Goal: Task Accomplishment & Management: Complete application form

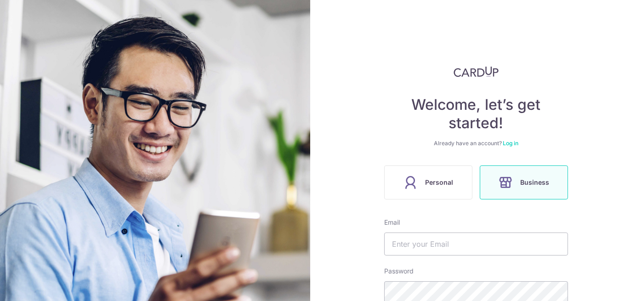
scroll to position [102, 0]
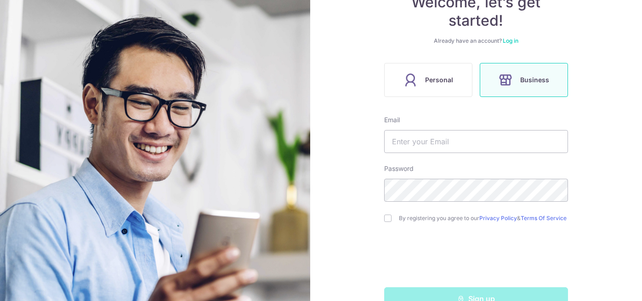
click at [438, 87] on label "Personal" at bounding box center [428, 80] width 88 height 34
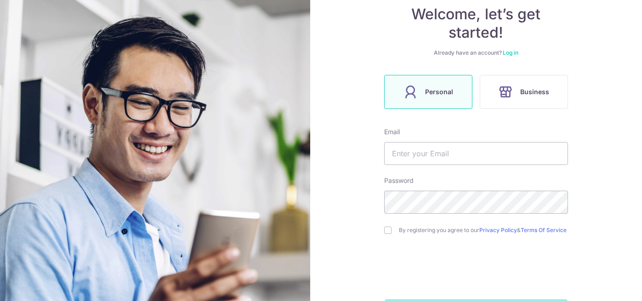
scroll to position [105, 0]
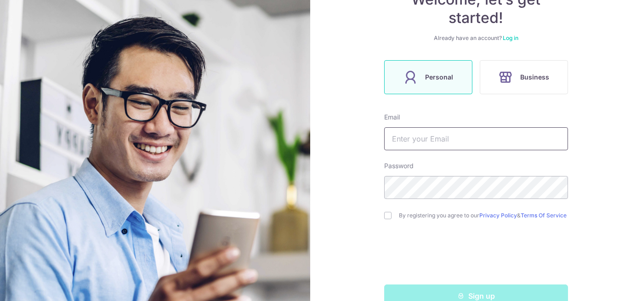
click at [446, 140] on input "text" at bounding box center [476, 138] width 184 height 23
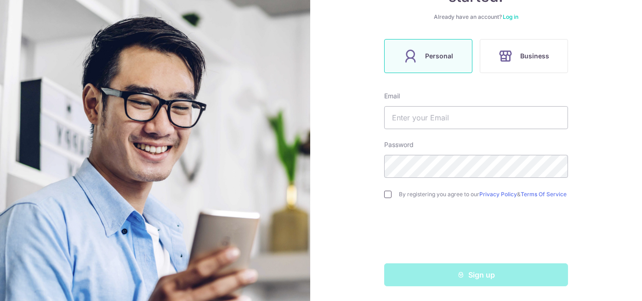
click at [384, 192] on input "checkbox" at bounding box center [387, 194] width 7 height 7
checkbox input "true"
click at [430, 112] on input "text" at bounding box center [476, 117] width 184 height 23
type input "medamchinmay@gmail.com"
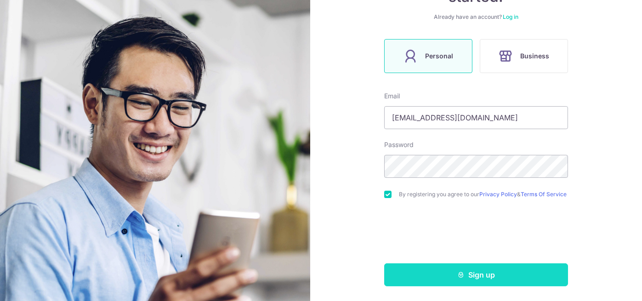
click at [477, 277] on button "Sign up" at bounding box center [476, 274] width 184 height 23
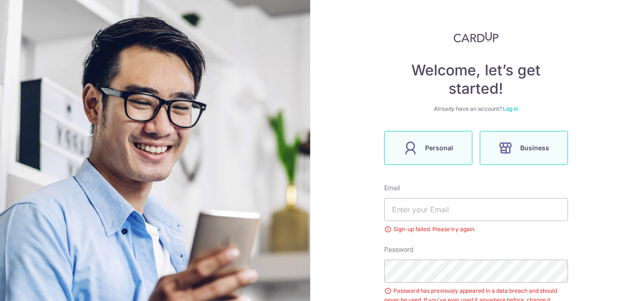
scroll to position [32, 0]
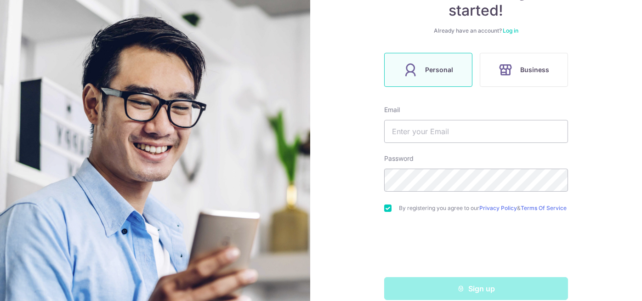
scroll to position [129, 0]
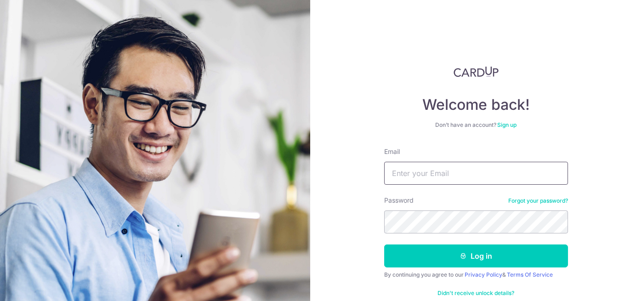
click at [462, 162] on input "Email" at bounding box center [476, 173] width 184 height 23
type input "[EMAIL_ADDRESS][DOMAIN_NAME]"
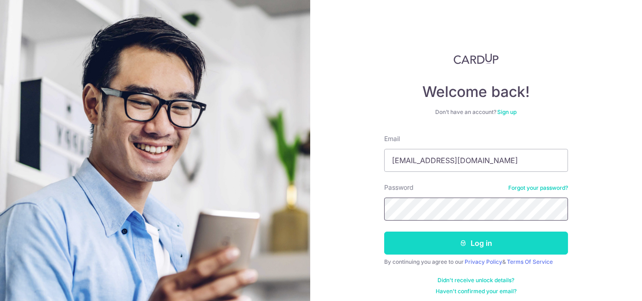
scroll to position [17, 0]
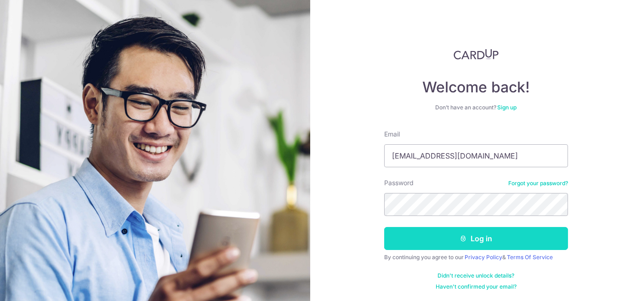
click at [463, 244] on button "Log in" at bounding box center [476, 238] width 184 height 23
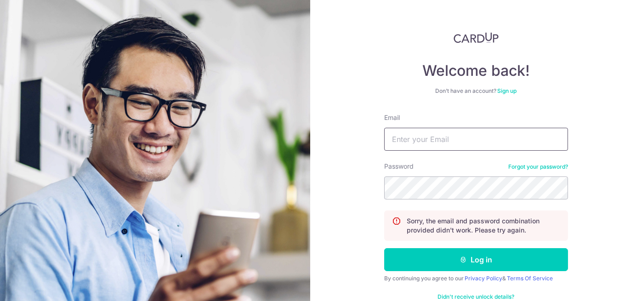
scroll to position [38, 0]
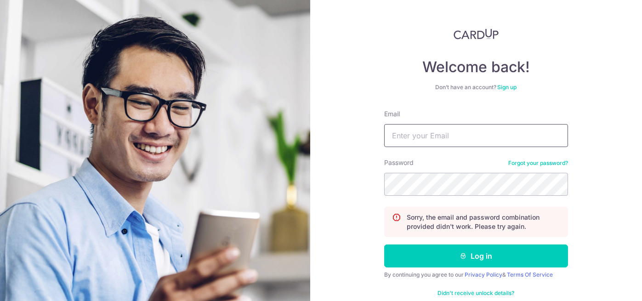
click at [435, 145] on input "Email" at bounding box center [476, 135] width 184 height 23
type input "medamchinmay@gmail.com"
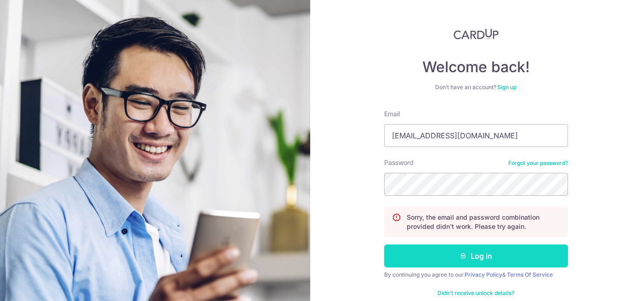
click at [463, 255] on icon "submit" at bounding box center [462, 255] width 7 height 7
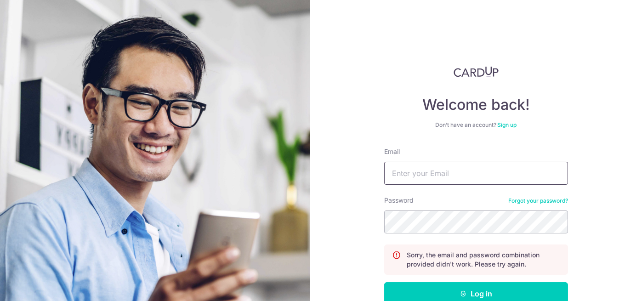
click at [456, 174] on input "Email" at bounding box center [476, 173] width 184 height 23
type input "medamchinmay@gmail.com"
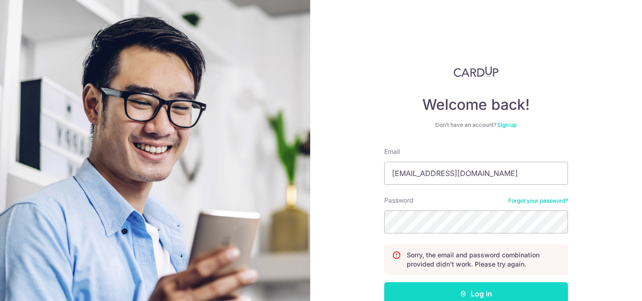
click at [475, 295] on button "Log in" at bounding box center [476, 293] width 184 height 23
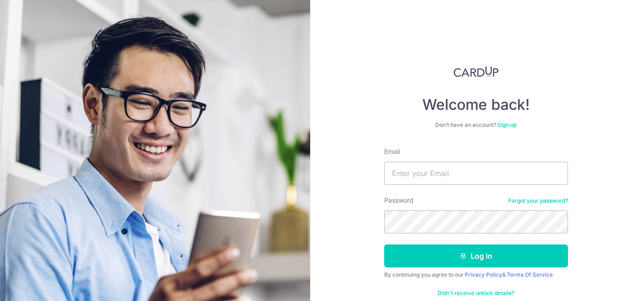
scroll to position [17, 0]
